Goal: Task Accomplishment & Management: Manage account settings

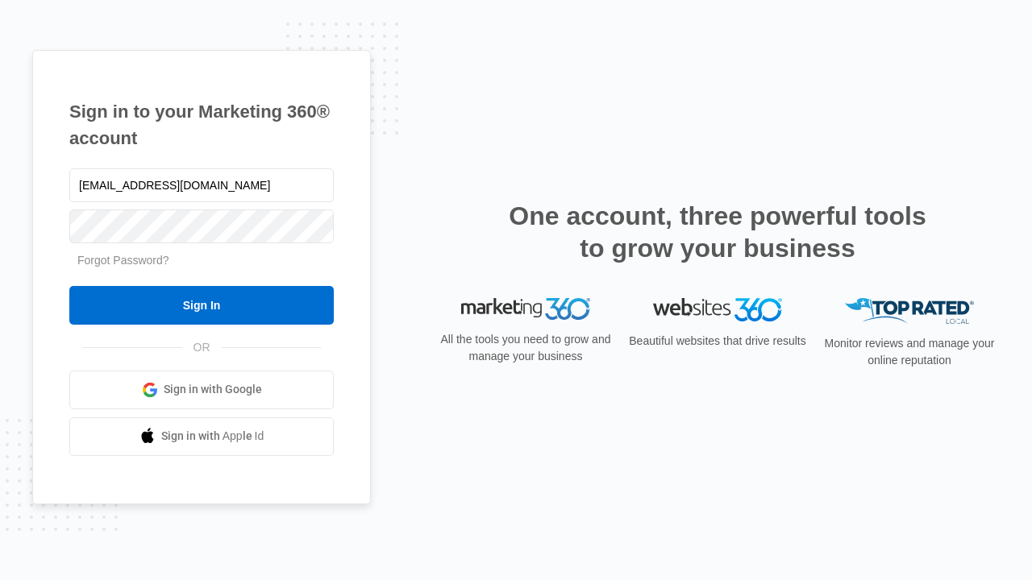
type input "[EMAIL_ADDRESS][DOMAIN_NAME]"
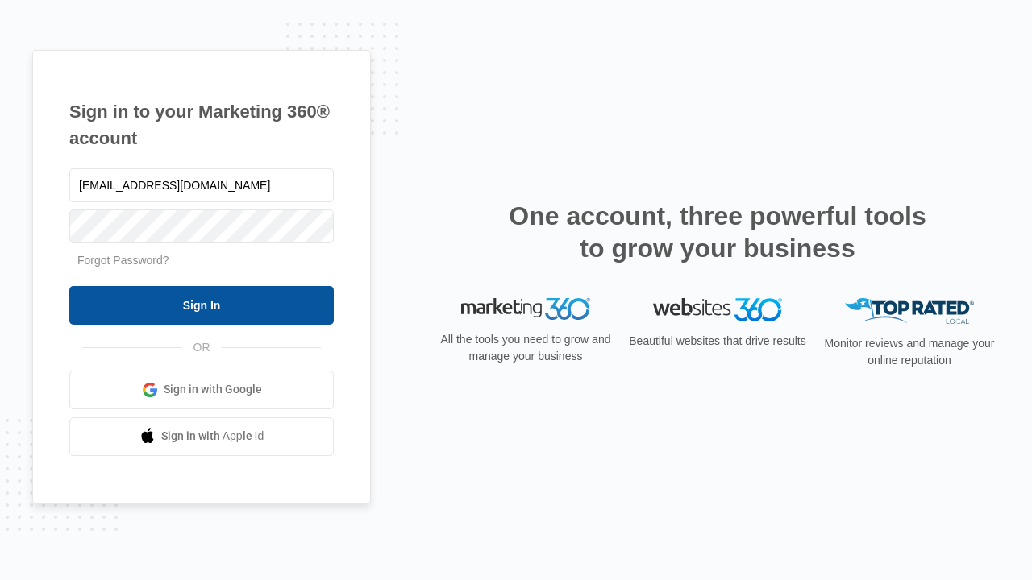
click at [202, 305] on input "Sign In" at bounding box center [201, 305] width 264 height 39
